Goal: Navigation & Orientation: Find specific page/section

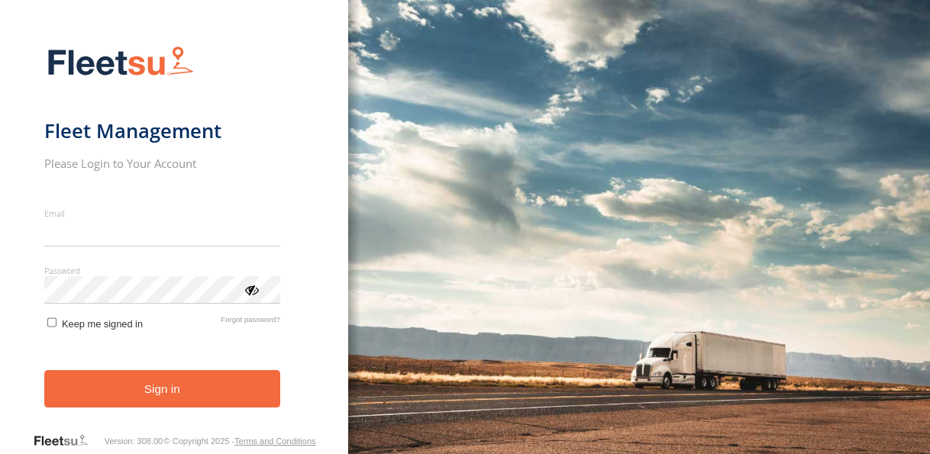
type input "**********"
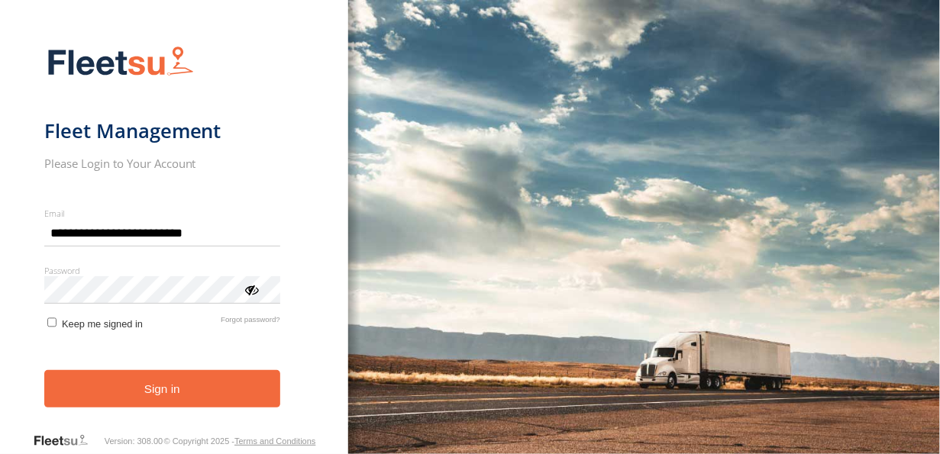
click at [158, 403] on button "Sign in" at bounding box center [162, 388] width 236 height 37
click at [158, 401] on button "Sign in" at bounding box center [162, 388] width 236 height 37
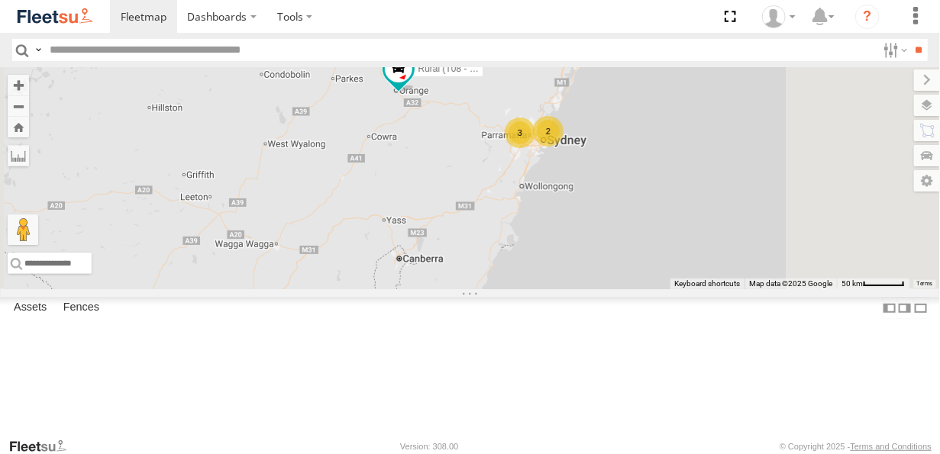
drag, startPoint x: 658, startPoint y: 223, endPoint x: 634, endPoint y: 275, distance: 57.1
click at [637, 272] on div "Rural (T08 - Matt) 3 2" at bounding box center [470, 178] width 940 height 222
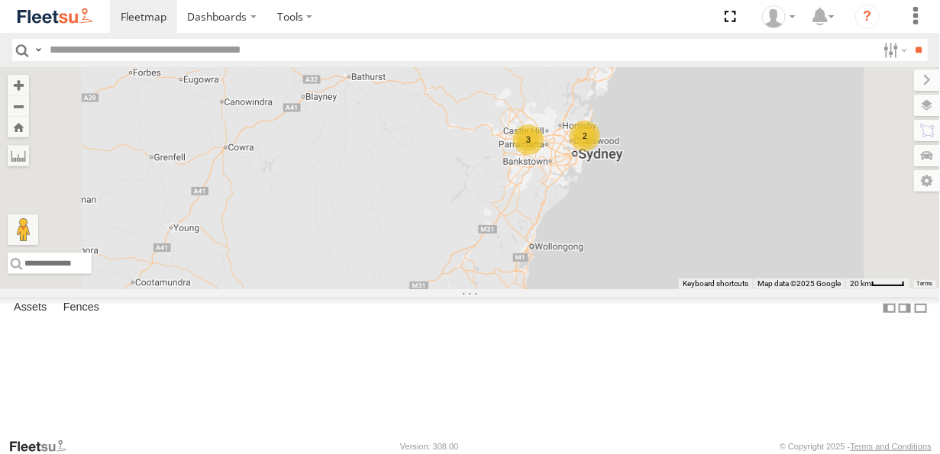
drag, startPoint x: 764, startPoint y: 211, endPoint x: 700, endPoint y: 264, distance: 82.4
click at [700, 264] on div "Rural (T08 - Matt) 3 2" at bounding box center [470, 178] width 940 height 222
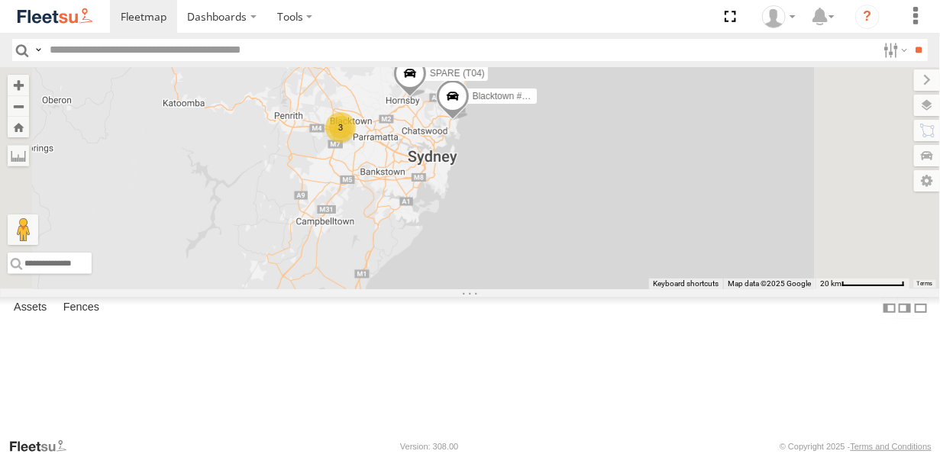
drag, startPoint x: 557, startPoint y: 215, endPoint x: 587, endPoint y: 218, distance: 29.9
click at [587, 218] on div "Rural (T08 - [PERSON_NAME]) Blacktown #2 (T05 - [PERSON_NAME]) SPARE (T04) 3" at bounding box center [470, 178] width 940 height 222
